Goal: Information Seeking & Learning: Find specific fact

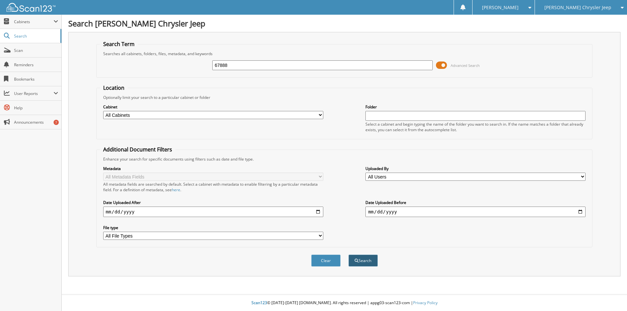
type input "67888"
click at [367, 262] on button "Search" at bounding box center [363, 261] width 29 height 12
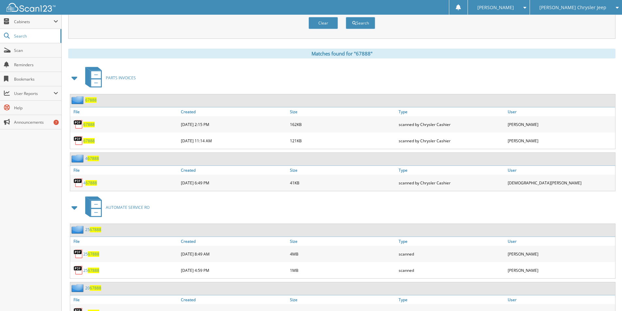
scroll to position [294, 0]
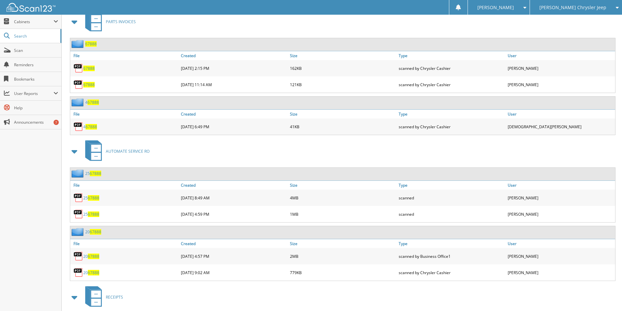
click at [98, 199] on span "67888" at bounding box center [93, 198] width 11 height 6
click at [91, 213] on span "67888" at bounding box center [93, 215] width 11 height 6
click at [91, 214] on span "67888" at bounding box center [93, 215] width 11 height 6
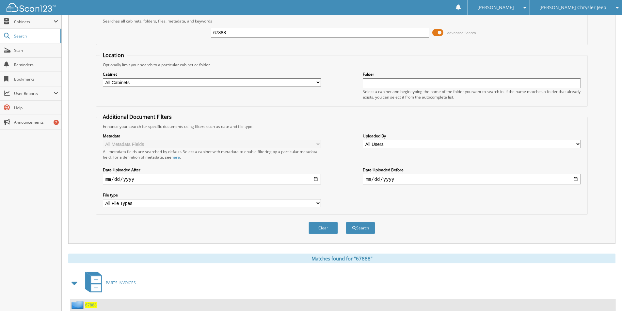
scroll to position [0, 0]
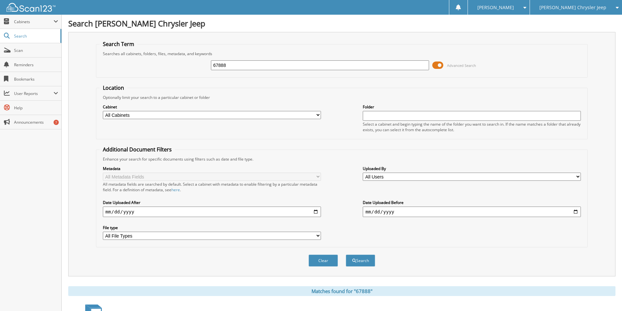
drag, startPoint x: 236, startPoint y: 67, endPoint x: 102, endPoint y: 40, distance: 136.3
click at [103, 39] on div "Search Term Searches all cabinets, folders, files, metadata, and keywords 67888…" at bounding box center [341, 154] width 547 height 245
type input "68900"
click at [360, 262] on button "Search" at bounding box center [360, 261] width 29 height 12
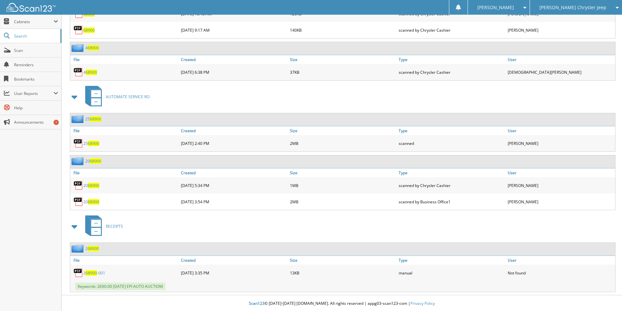
scroll to position [582, 0]
click at [91, 142] on span "68900" at bounding box center [93, 143] width 11 height 6
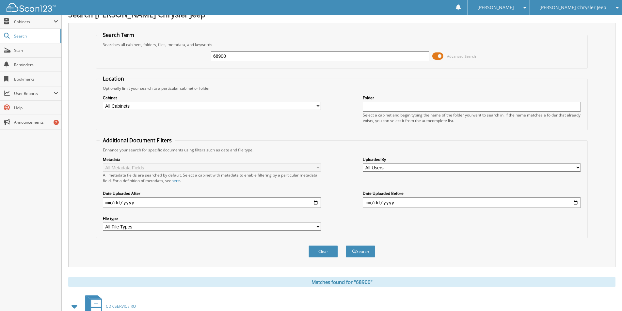
scroll to position [0, 0]
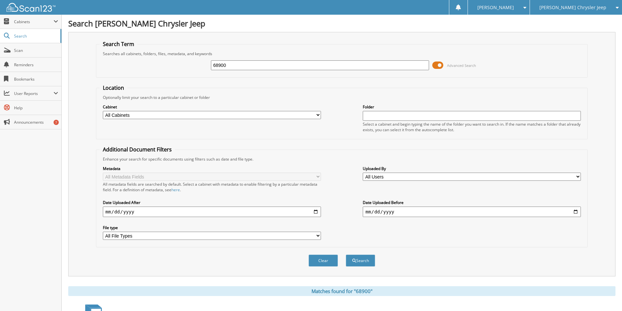
drag, startPoint x: 233, startPoint y: 65, endPoint x: 110, endPoint y: 57, distance: 123.1
click at [110, 57] on div "68900 Advanced Search" at bounding box center [342, 66] width 485 height 18
type input "65488"
click at [361, 259] on button "Search" at bounding box center [360, 261] width 29 height 12
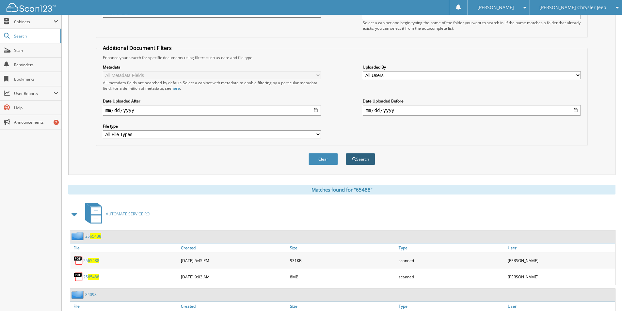
scroll to position [196, 0]
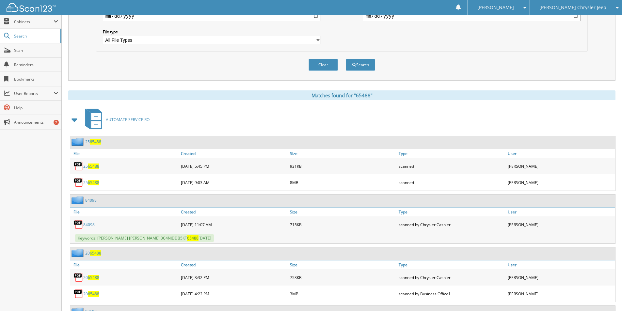
click at [94, 165] on span "65488" at bounding box center [93, 167] width 11 height 6
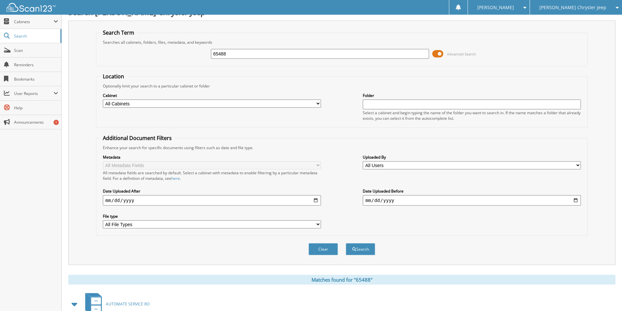
scroll to position [0, 0]
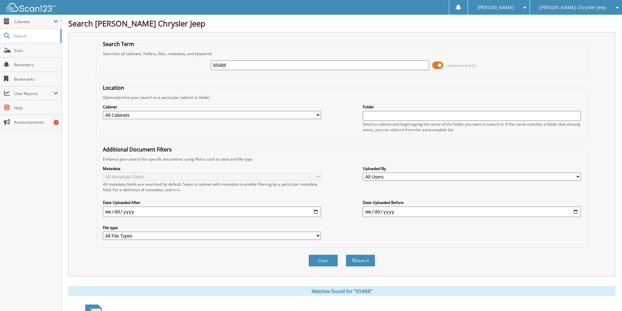
drag, startPoint x: 241, startPoint y: 65, endPoint x: 109, endPoint y: 56, distance: 131.7
click at [111, 56] on fieldset "Search Term Searches all cabinets, folders, files, metadata, and keywords 65488…" at bounding box center [342, 59] width 492 height 37
type input "66182"
click at [365, 260] on button "Search" at bounding box center [360, 261] width 29 height 12
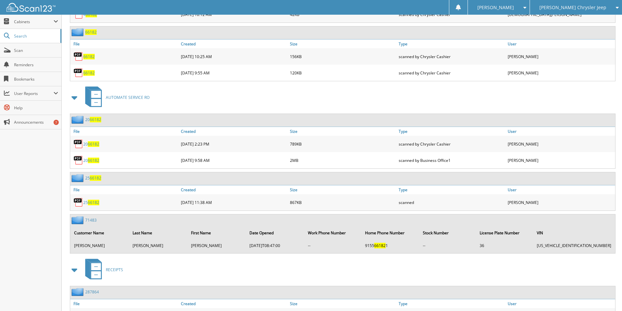
scroll to position [457, 0]
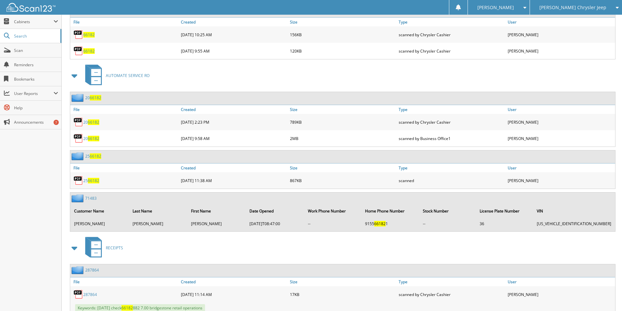
click at [92, 180] on span "66182" at bounding box center [93, 181] width 11 height 6
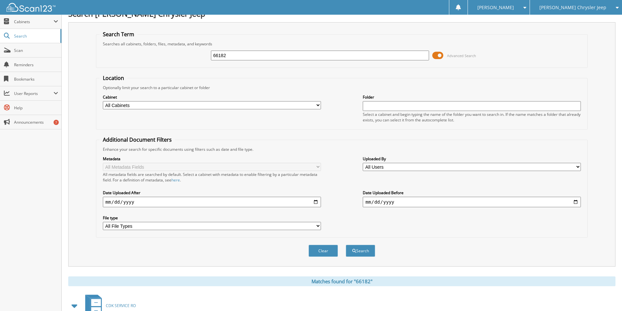
scroll to position [0, 0]
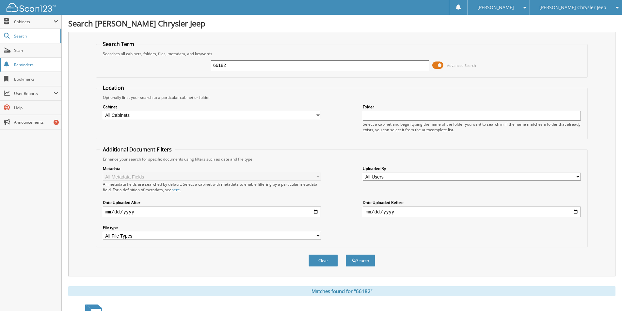
drag, startPoint x: 233, startPoint y: 66, endPoint x: 9, endPoint y: 58, distance: 223.2
type input "67280"
click at [360, 259] on button "Search" at bounding box center [360, 261] width 29 height 12
drag, startPoint x: 232, startPoint y: 63, endPoint x: 92, endPoint y: 23, distance: 145.9
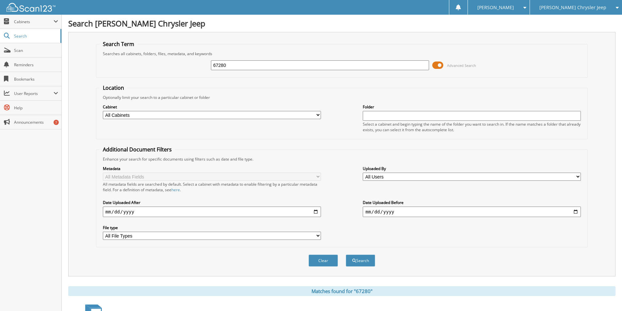
type input "67138"
click at [346, 255] on button "Search" at bounding box center [360, 261] width 29 height 12
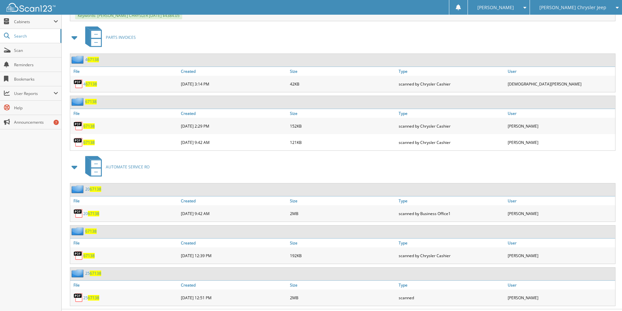
scroll to position [479, 0]
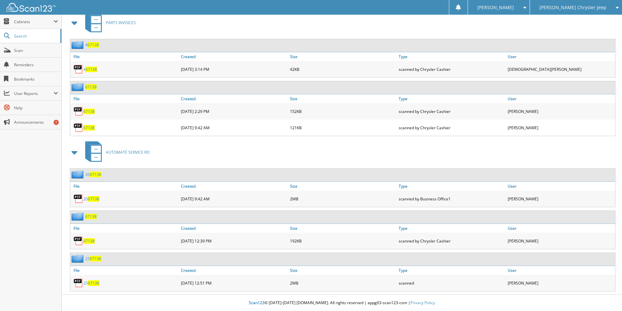
click at [90, 283] on span "67138" at bounding box center [93, 284] width 11 height 6
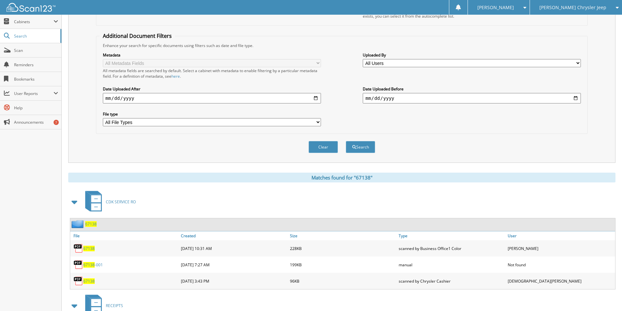
scroll to position [22, 0]
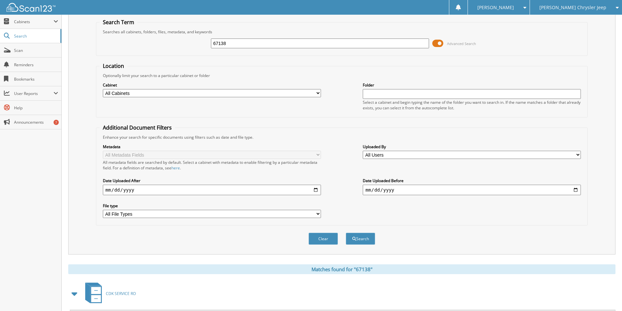
drag, startPoint x: 231, startPoint y: 42, endPoint x: 155, endPoint y: 49, distance: 76.7
click at [165, 50] on div "67138 Advanced Search" at bounding box center [342, 44] width 485 height 18
type input "66751"
click at [363, 239] on button "Search" at bounding box center [360, 239] width 29 height 12
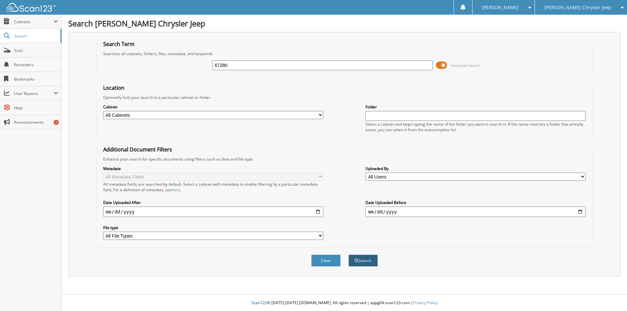
type input "67280"
click at [365, 261] on button "Search" at bounding box center [363, 261] width 29 height 12
